Goal: Check status: Check status

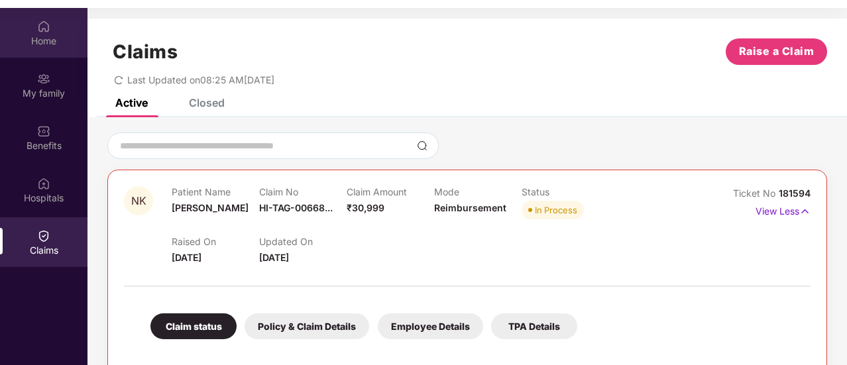
click at [34, 30] on div "Home" at bounding box center [44, 33] width 88 height 50
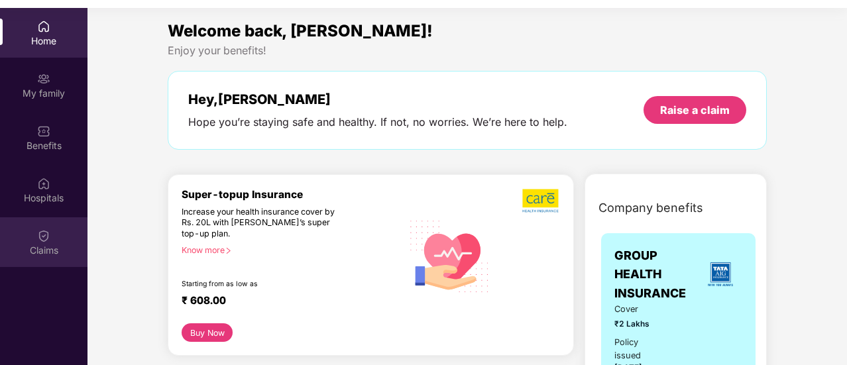
click at [27, 244] on div "Claims" at bounding box center [44, 250] width 88 height 13
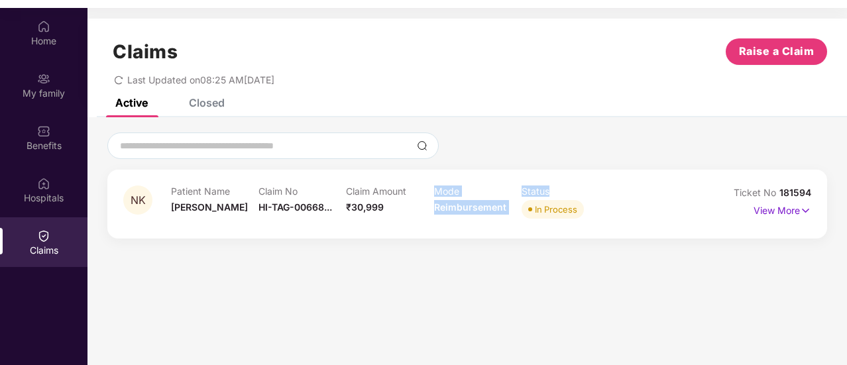
drag, startPoint x: 436, startPoint y: 206, endPoint x: 526, endPoint y: 205, distance: 90.2
click at [526, 205] on div "Patient Name [PERSON_NAME] Claim No HI-TAG-00668... Claim Amount ₹30,999 Mode R…" at bounding box center [434, 204] width 526 height 36
click at [570, 111] on div "Active Closed" at bounding box center [468, 108] width 760 height 19
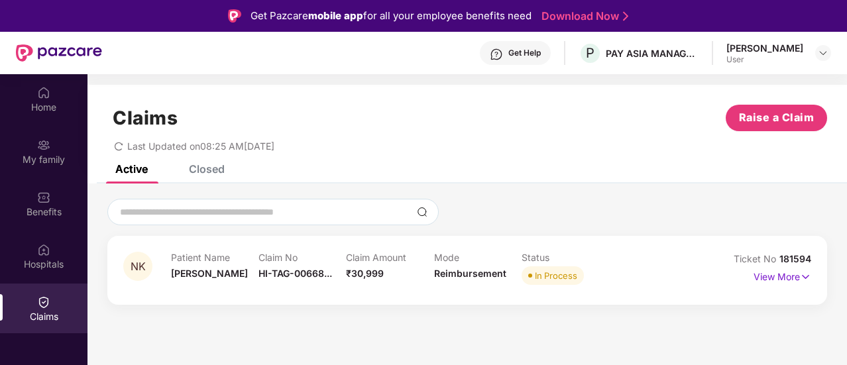
click at [522, 54] on div "Get Help" at bounding box center [525, 53] width 32 height 11
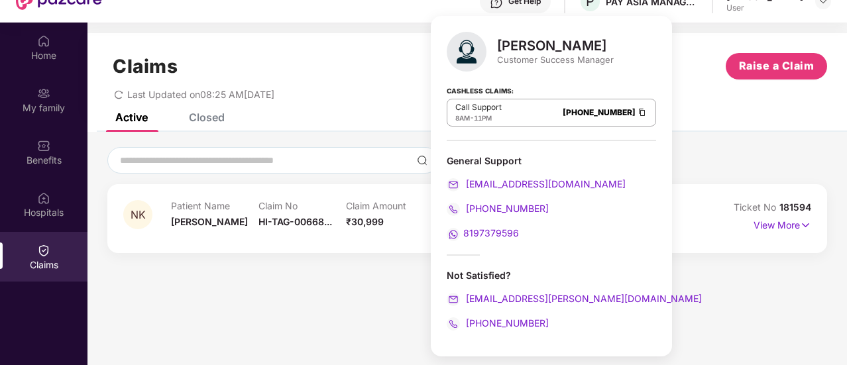
scroll to position [74, 0]
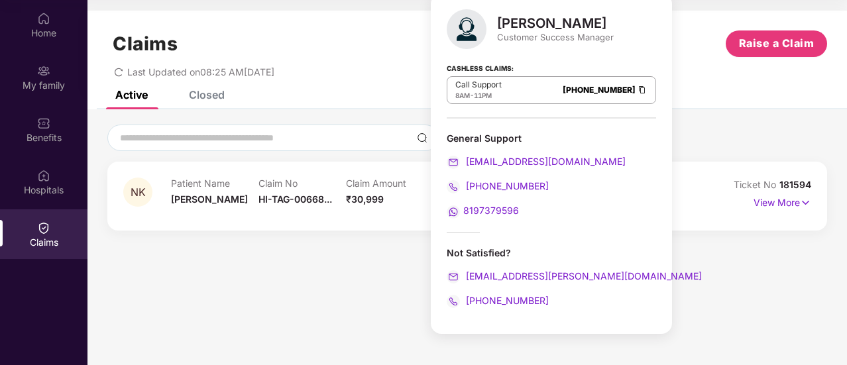
click at [650, 48] on div "Claims Raise a Claim" at bounding box center [467, 44] width 720 height 27
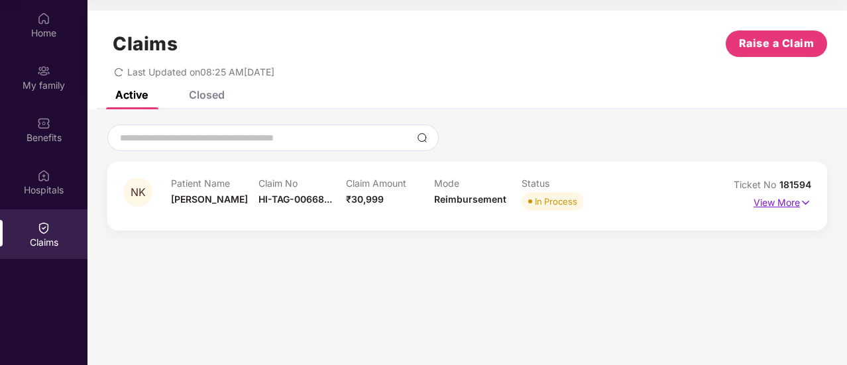
click at [805, 198] on img at bounding box center [805, 203] width 11 height 15
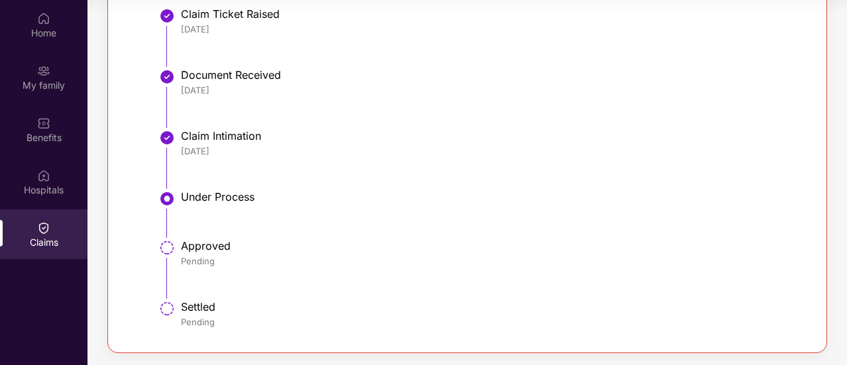
scroll to position [0, 0]
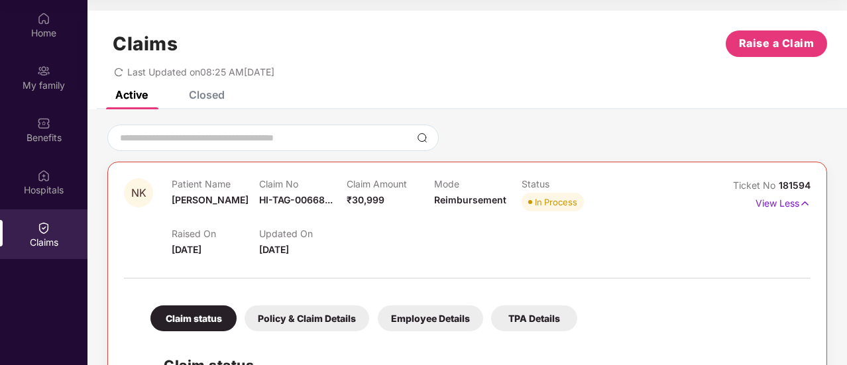
click at [305, 315] on div "Policy & Claim Details" at bounding box center [307, 319] width 125 height 26
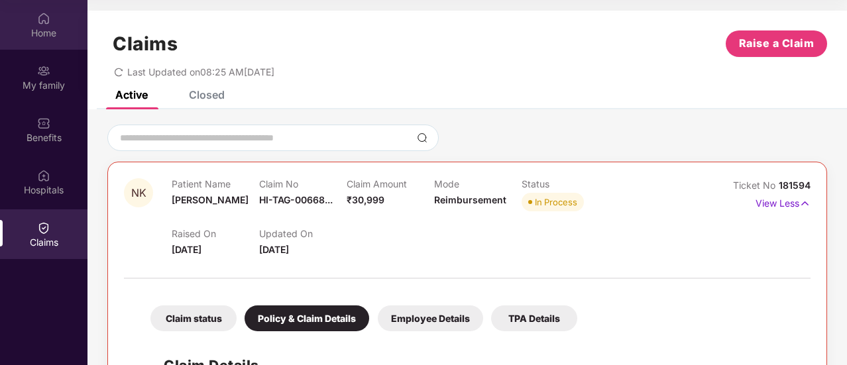
click at [54, 29] on div "Home" at bounding box center [44, 33] width 88 height 13
